Goal: Task Accomplishment & Management: Use online tool/utility

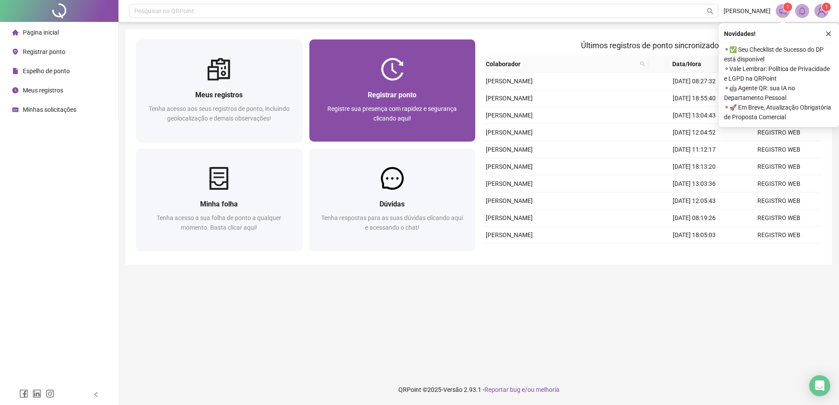
click at [382, 72] on img at bounding box center [392, 69] width 23 height 23
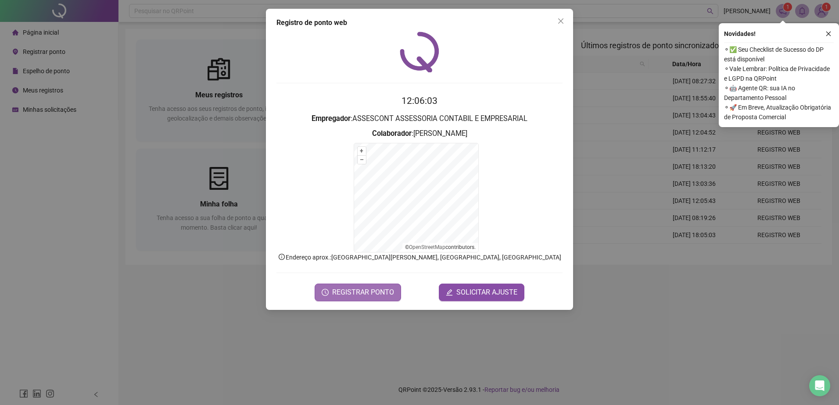
click at [361, 291] on span "REGISTRAR PONTO" at bounding box center [363, 292] width 62 height 11
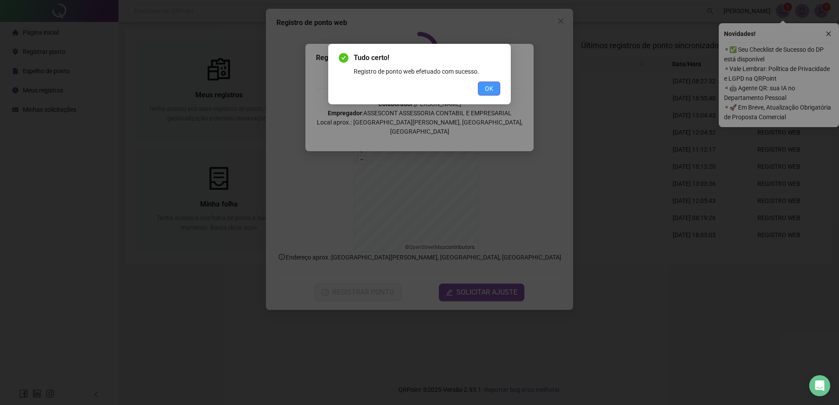
click at [492, 88] on span "OK" at bounding box center [489, 89] width 8 height 10
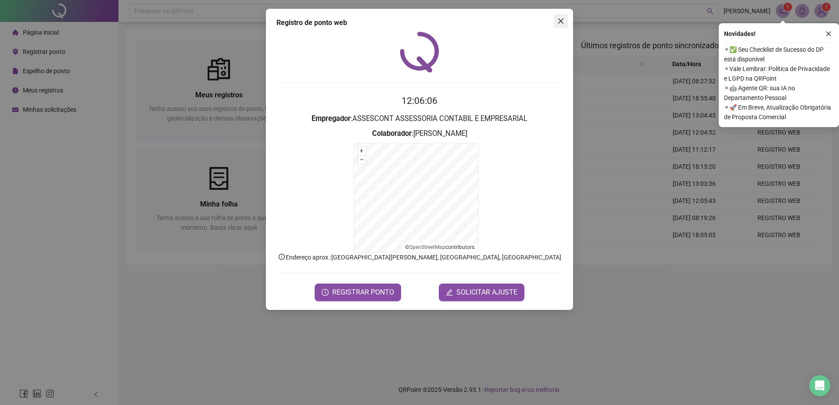
click at [562, 22] on icon "close" at bounding box center [560, 20] width 5 height 5
